Goal: Find specific page/section: Find specific page/section

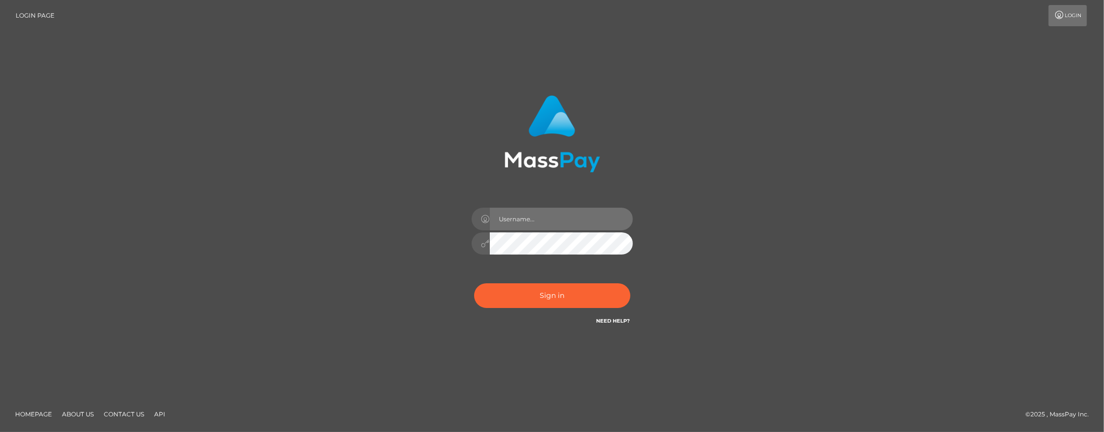
drag, startPoint x: 560, startPoint y: 225, endPoint x: 566, endPoint y: 223, distance: 6.4
click at [560, 223] on input "text" at bounding box center [561, 219] width 143 height 23
type input "Jiecel"
click at [540, 293] on button "Sign in" at bounding box center [552, 295] width 156 height 25
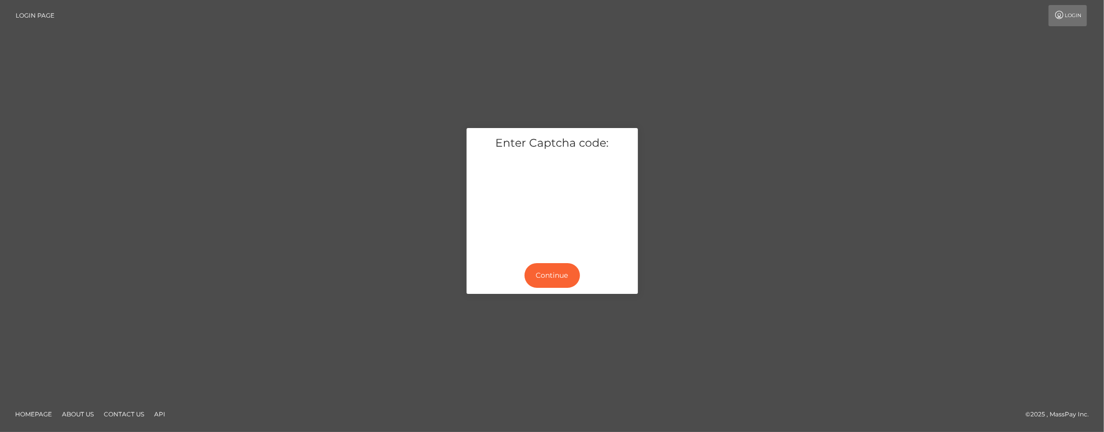
click at [597, 391] on div "Enter Captcha code: Continue Homepage About Us" at bounding box center [552, 216] width 1104 height 432
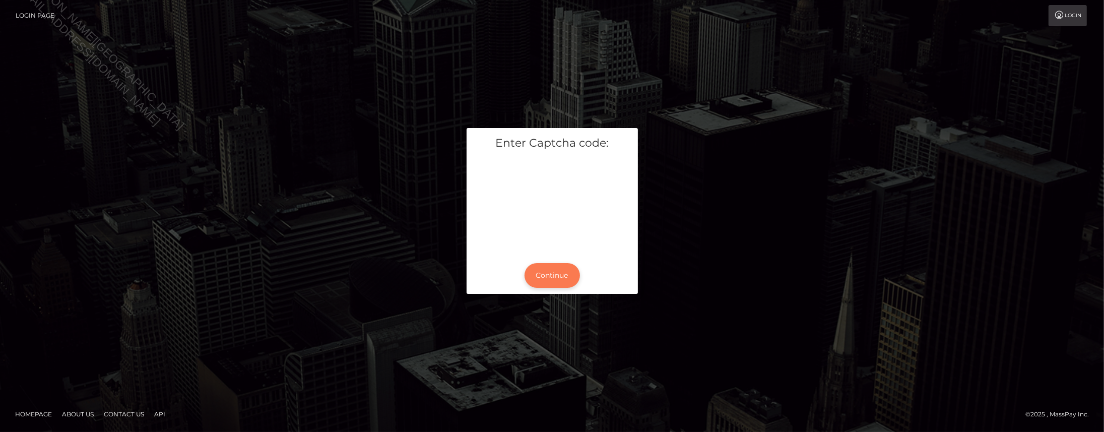
click at [550, 276] on button "Continue" at bounding box center [552, 275] width 55 height 25
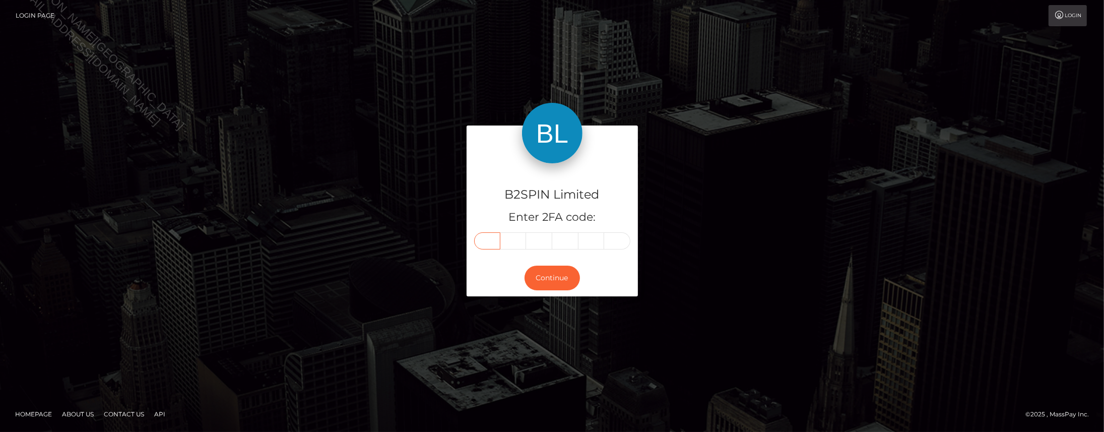
click at [494, 242] on input "text" at bounding box center [487, 240] width 26 height 17
type input "9"
type input "6"
type input "5"
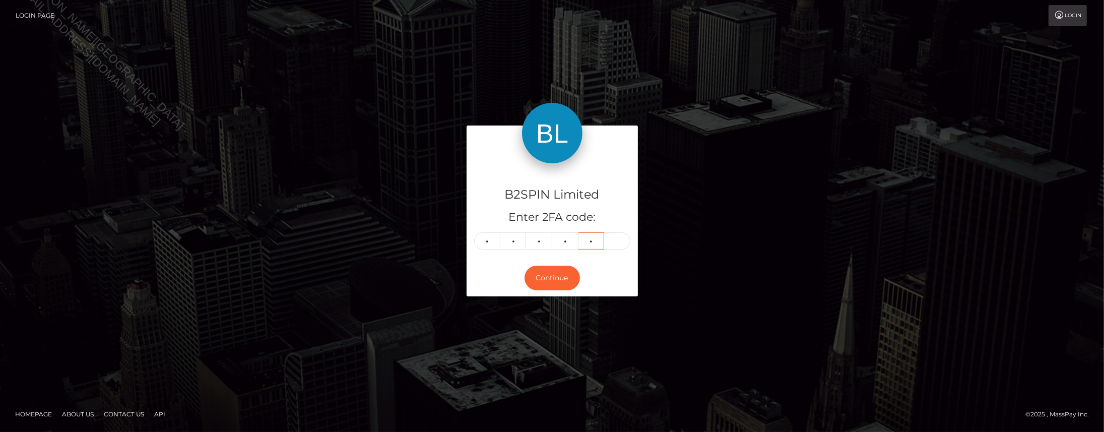
type input "9"
type input "0"
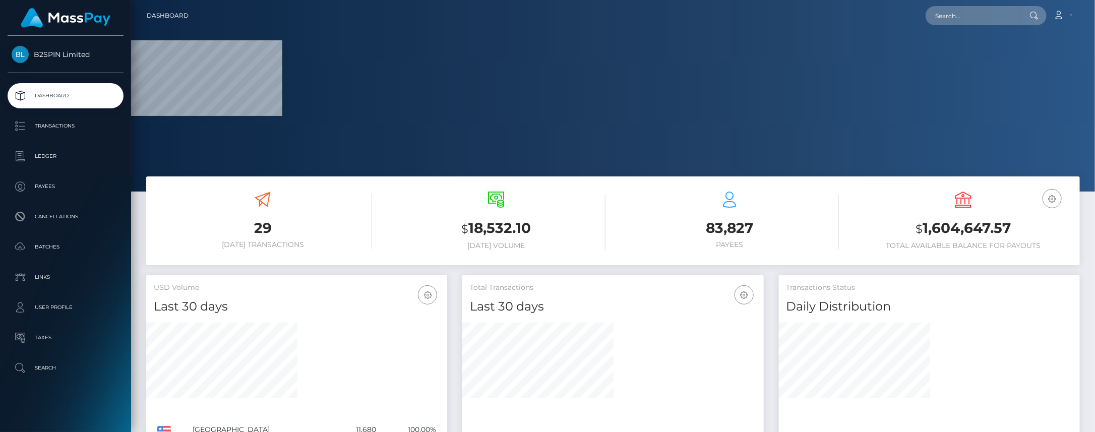
drag, startPoint x: 584, startPoint y: 412, endPoint x: 661, endPoint y: 313, distance: 126.0
click at [566, 410] on div at bounding box center [612, 371] width 301 height 96
click at [959, 19] on input "text" at bounding box center [972, 15] width 95 height 19
paste input "6e634abc-5782-49f2-a40b-bf23e3c3ecf4"
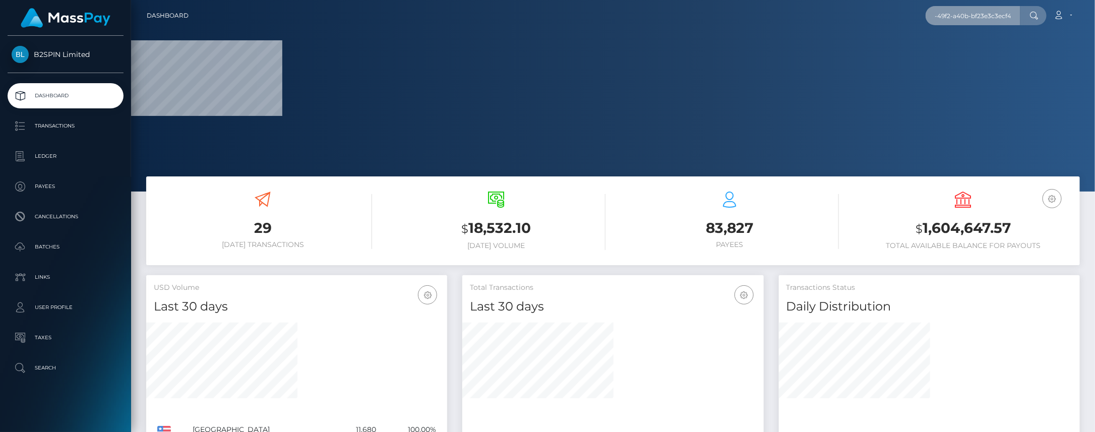
type input "6e634abc-5782-49f2-a40b-bf23e3c3ecf4"
click at [913, 420] on div at bounding box center [929, 369] width 301 height 108
click at [980, 18] on input "6e634abc-5782-49f2-a40b-bf23e3c3ecf4" at bounding box center [972, 15] width 95 height 19
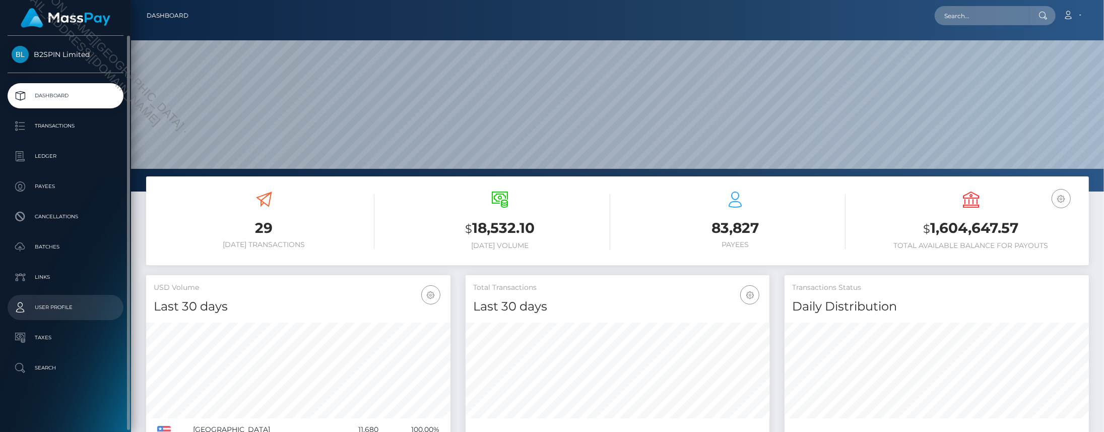
scroll to position [178, 304]
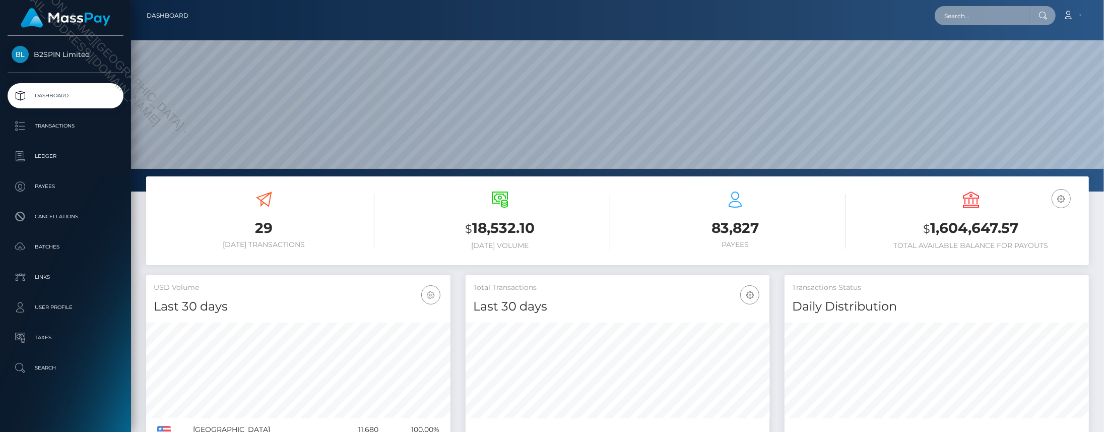
click at [989, 20] on input "text" at bounding box center [982, 15] width 95 height 19
paste input "6e634abc-5782-49f2-a40b-bf23e3c3ecf4"
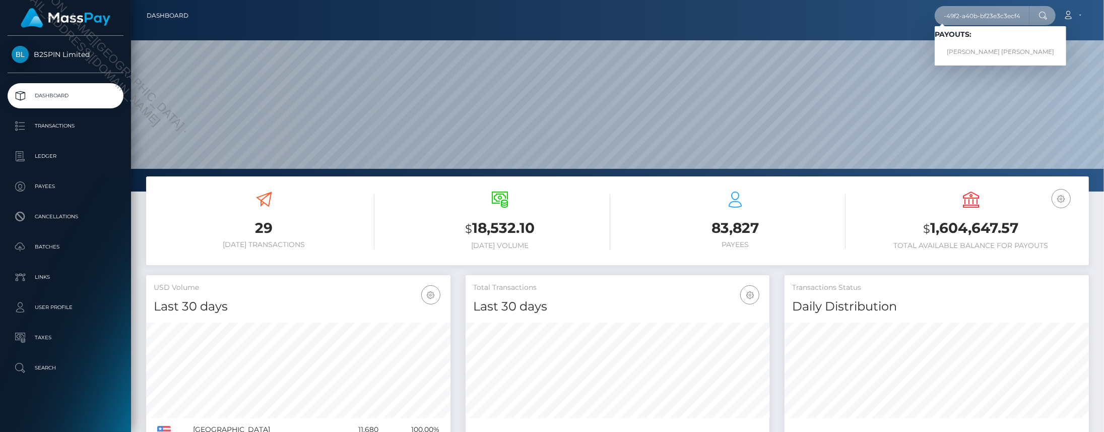
type input "6e634abc-5782-49f2-a40b-bf23e3c3ecf4"
click at [973, 50] on link "NOAH JAMES EUGENE KUNSELMAN" at bounding box center [1001, 52] width 132 height 19
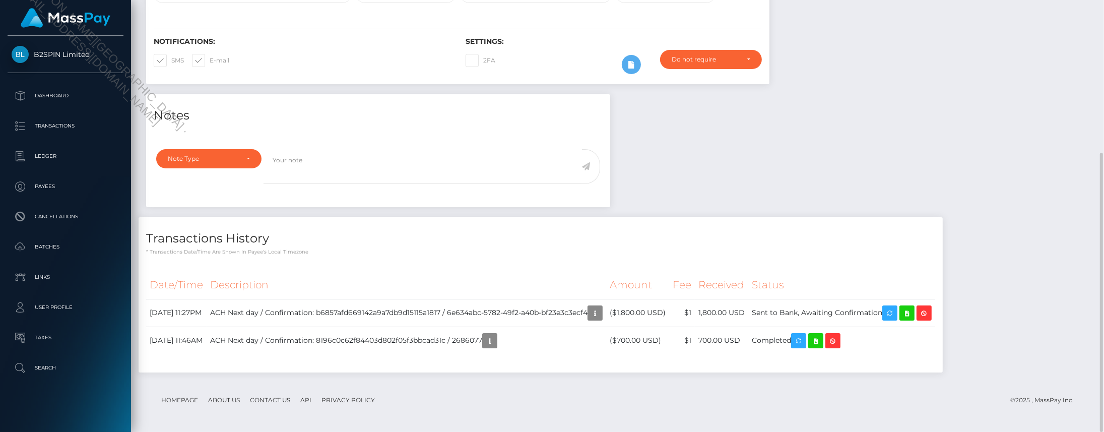
scroll to position [121, 304]
click at [901, 108] on div "Notes Note Type Compliance Clear Compliance General Note Type" at bounding box center [618, 238] width 958 height 288
click at [913, 316] on icon at bounding box center [907, 313] width 12 height 13
click at [133, 410] on div "NOAH JAMES EUGENE KUNSELMAN - ID: playfame-1871907306 AR" at bounding box center [617, 124] width 973 height 615
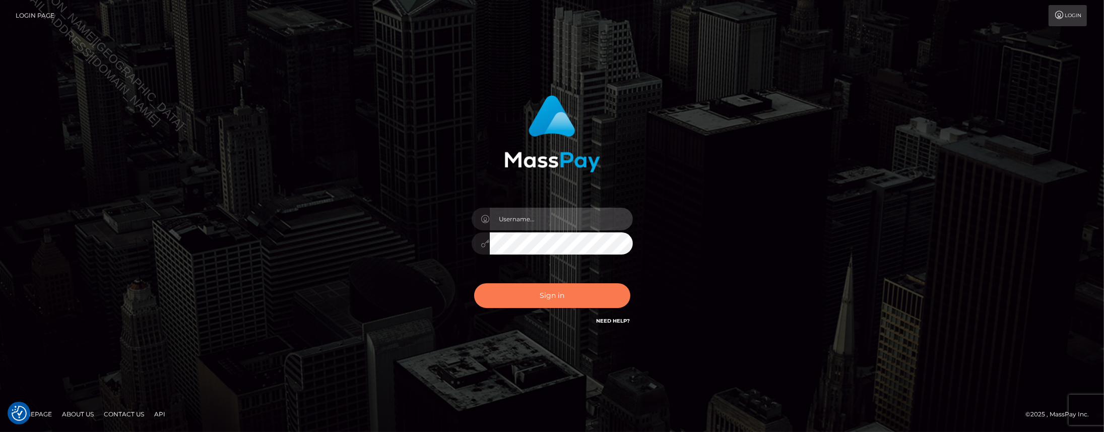
type input "Jiecel"
click at [541, 290] on button "Sign in" at bounding box center [552, 295] width 156 height 25
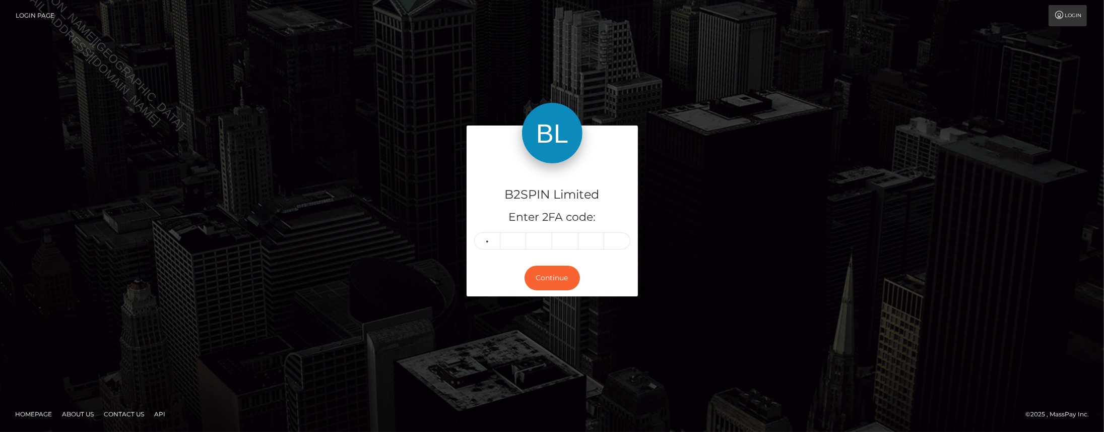
type input "4"
type input "1"
type input "7"
type input "8"
type input "1"
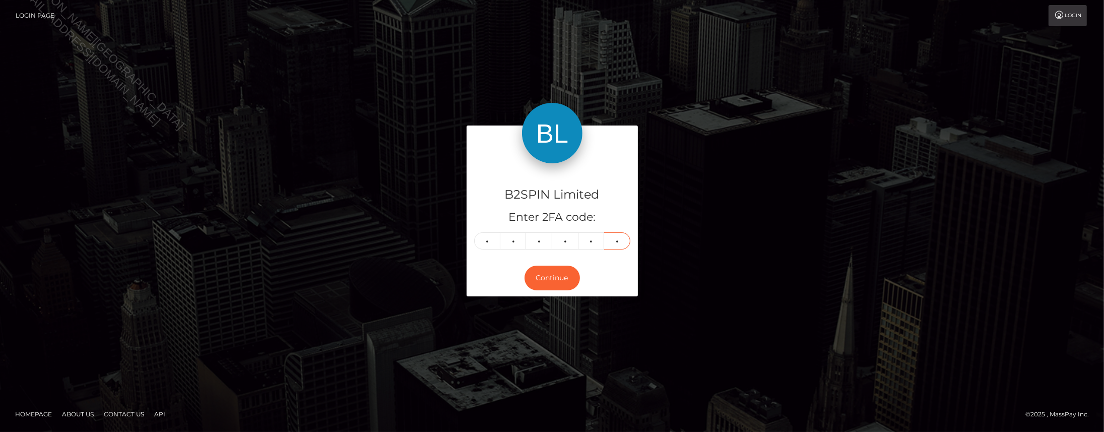
type input "9"
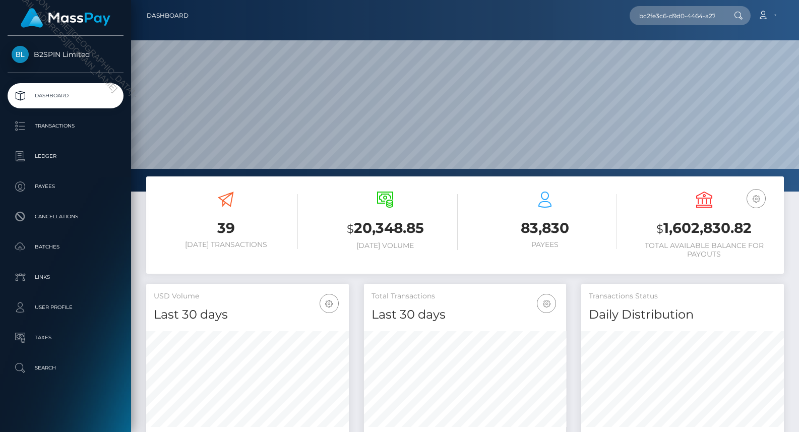
scroll to position [178, 203]
click at [682, 13] on input "bc2fe3c6-d9d0-4464-a275-752b5dacce13" at bounding box center [677, 15] width 95 height 19
type input "bc2fe3c6-d9d0-4464-a275-752b5dacce13"
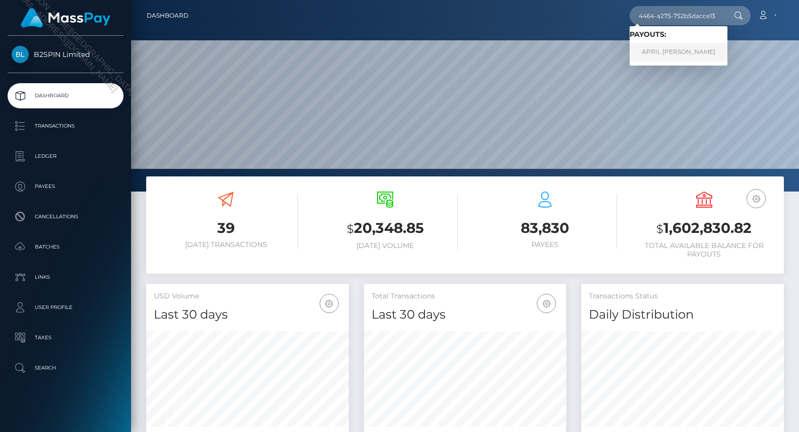
scroll to position [0, 0]
click at [674, 48] on link "APRIL DOLORAS FLOOD" at bounding box center [679, 52] width 98 height 19
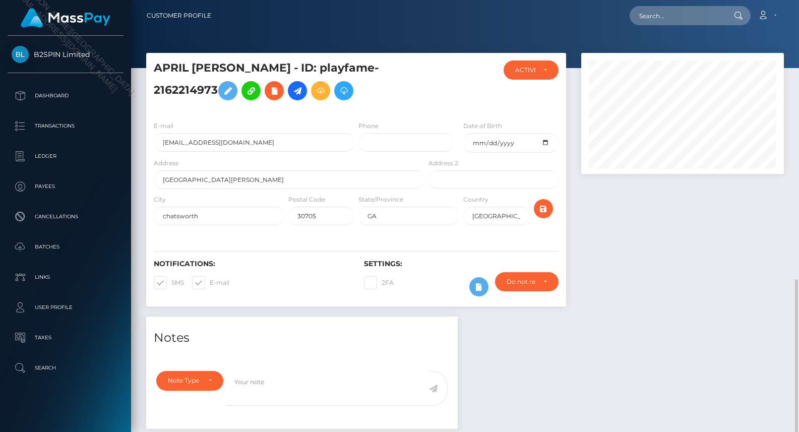
scroll to position [121, 203]
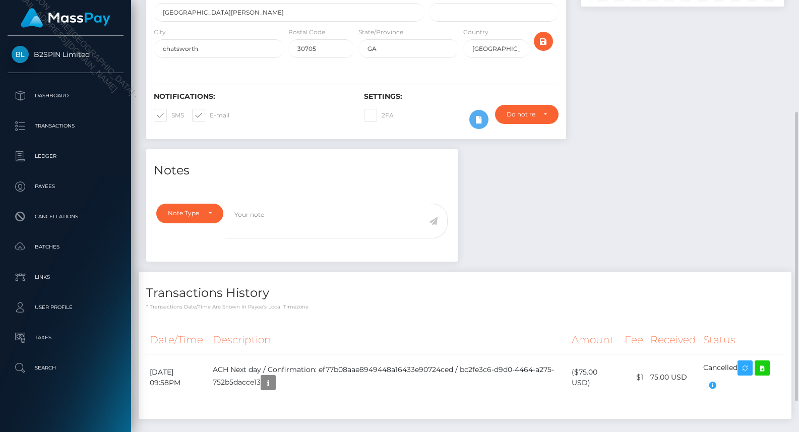
click at [686, 167] on div "Notes Note Type Compliance Clear Compliance General Note Type" at bounding box center [465, 289] width 653 height 280
